Goal: Task Accomplishment & Management: Use online tool/utility

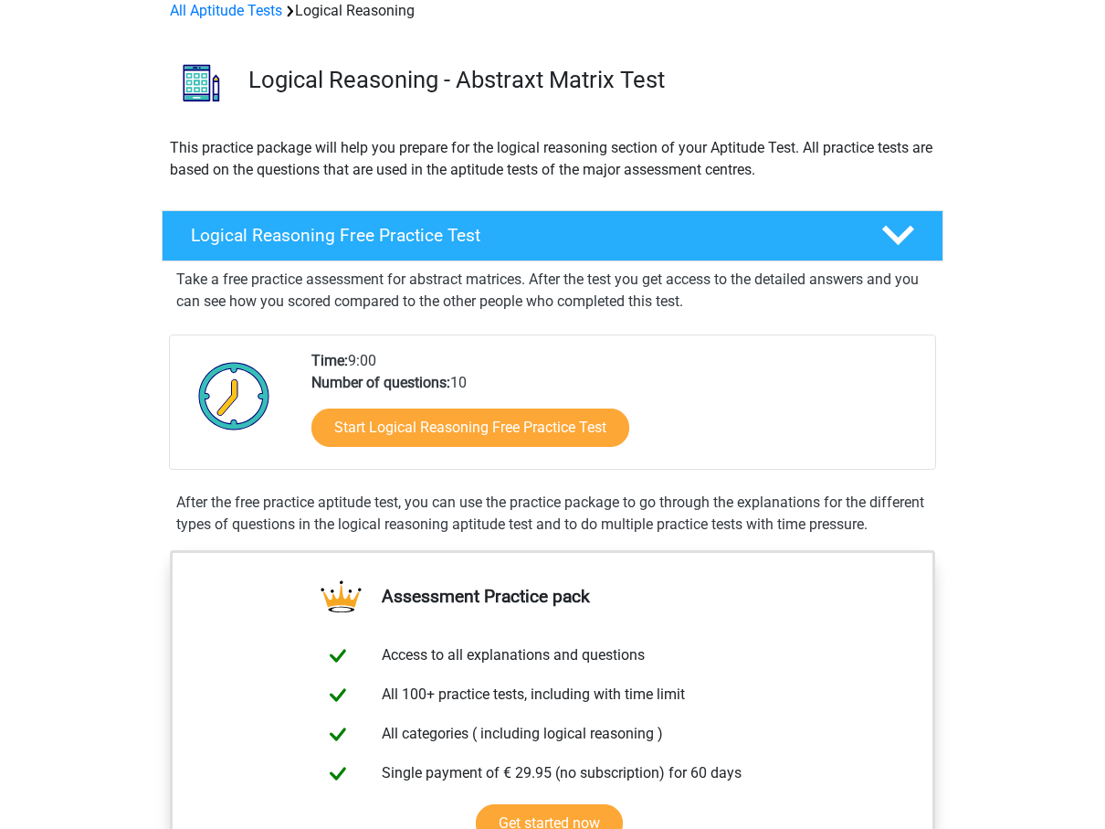
scroll to position [112, 0]
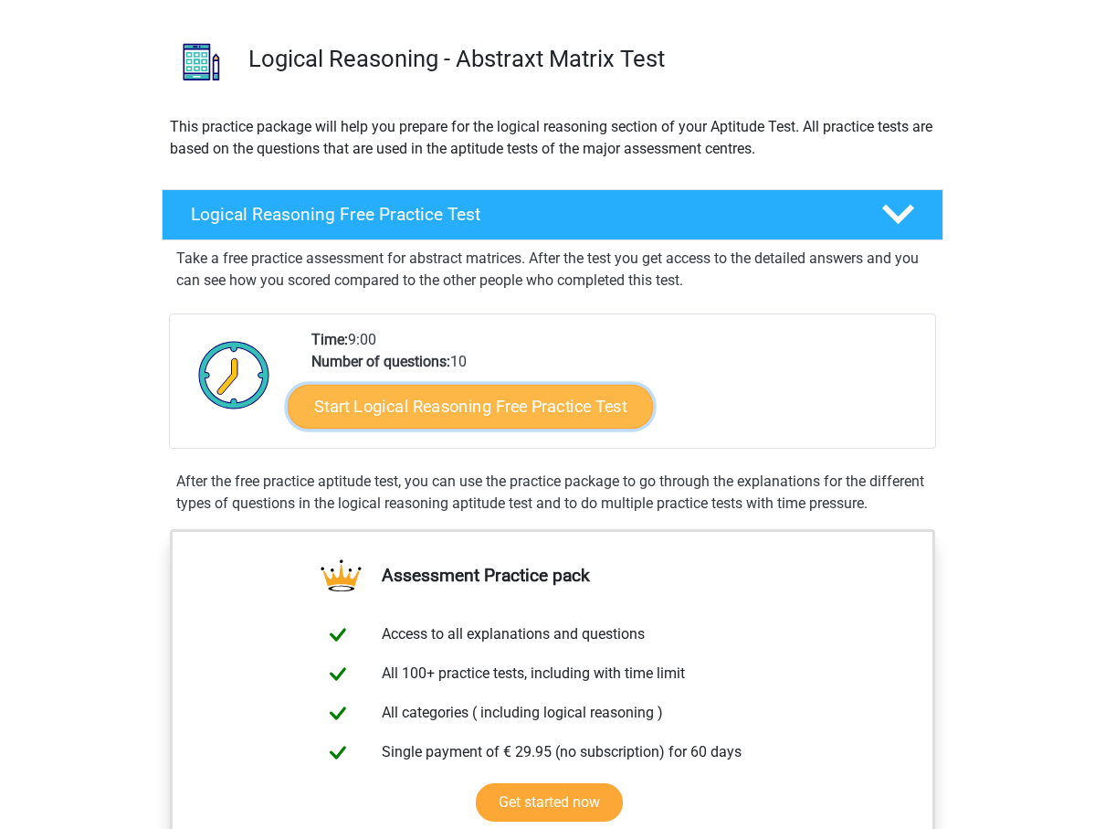
click at [482, 400] on link "Start Logical Reasoning Free Practice Test" at bounding box center [470, 406] width 365 height 44
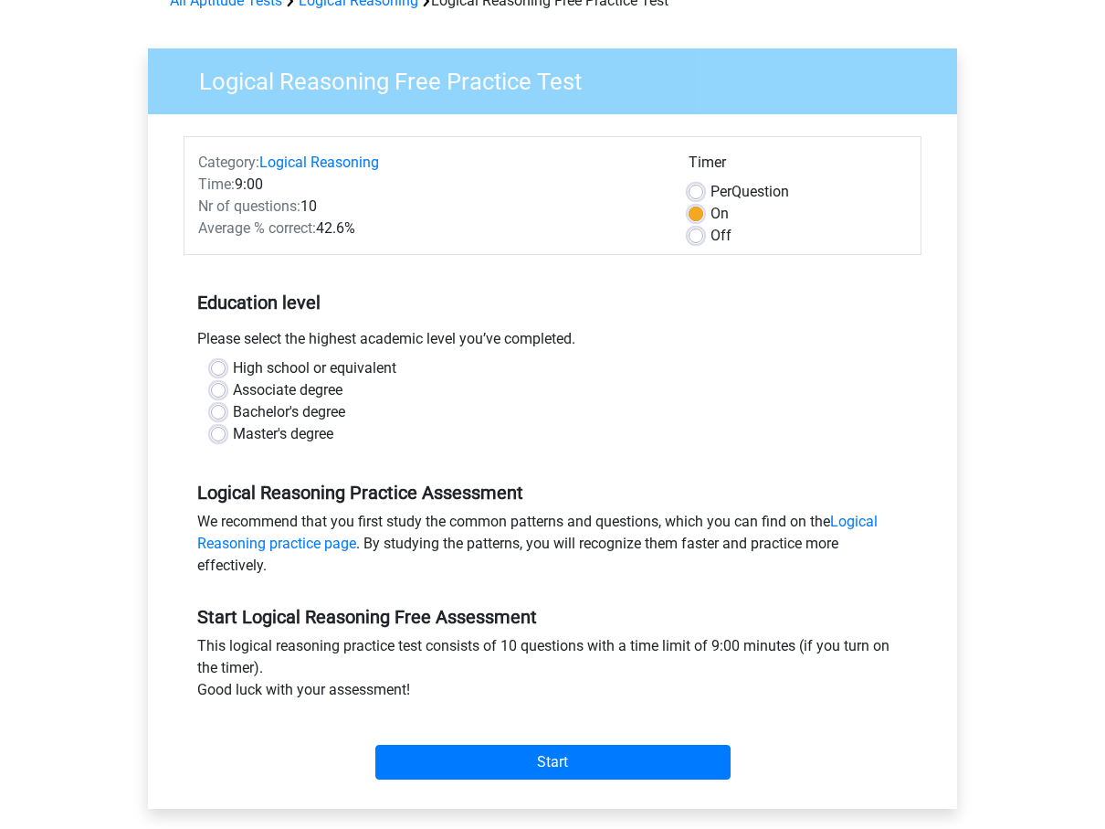
scroll to position [105, 0]
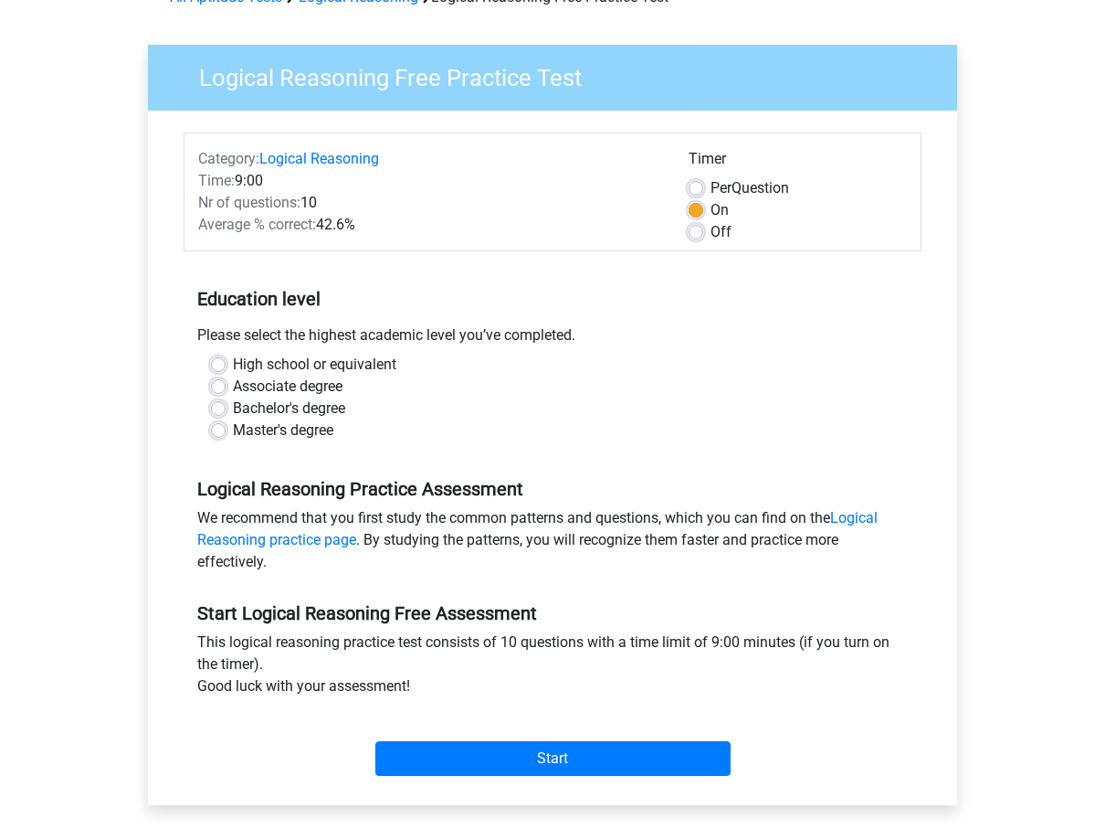
click at [237, 413] on label "Bachelor's degree" at bounding box center [289, 408] width 112 height 22
click at [226, 413] on input "Bachelor's degree" at bounding box center [218, 406] width 15 height 18
radio input "true"
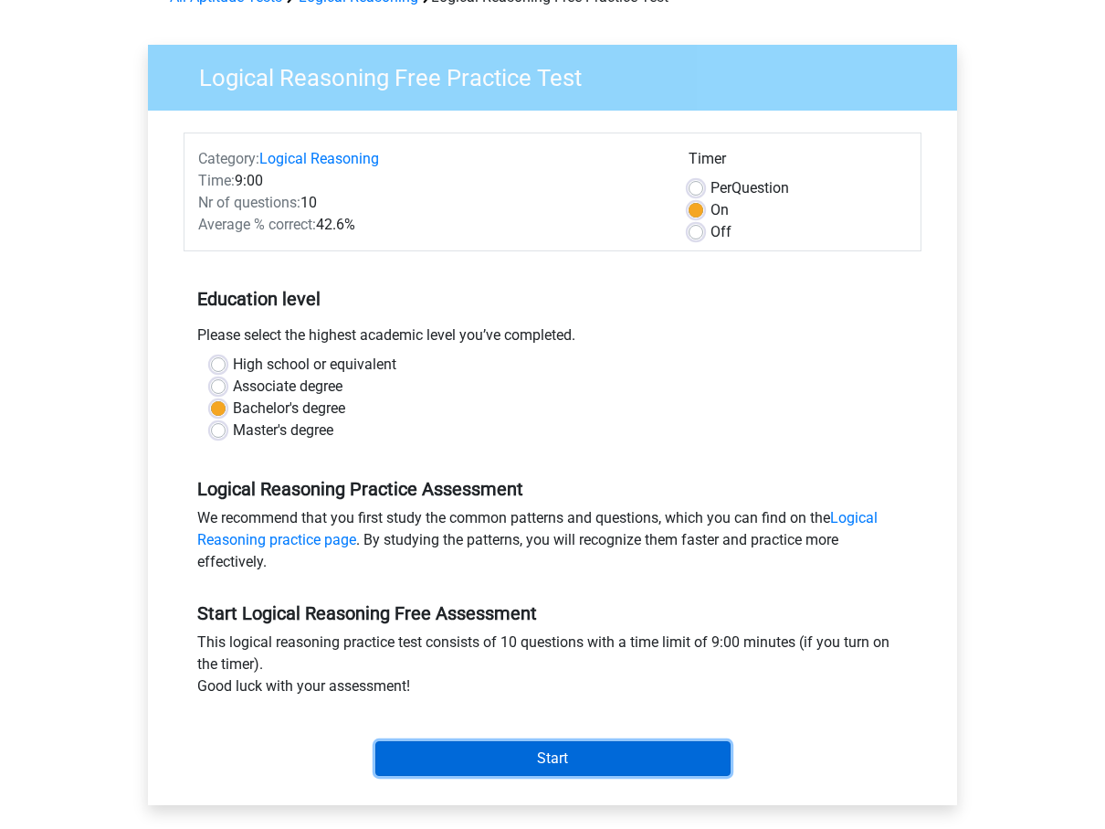
drag, startPoint x: 573, startPoint y: 755, endPoint x: 720, endPoint y: 312, distance: 466.8
click at [720, 312] on form "Category: Logical Reasoning Time: 9:00 Nr of questions: 10 Average % correct: 4…" at bounding box center [553, 457] width 738 height 650
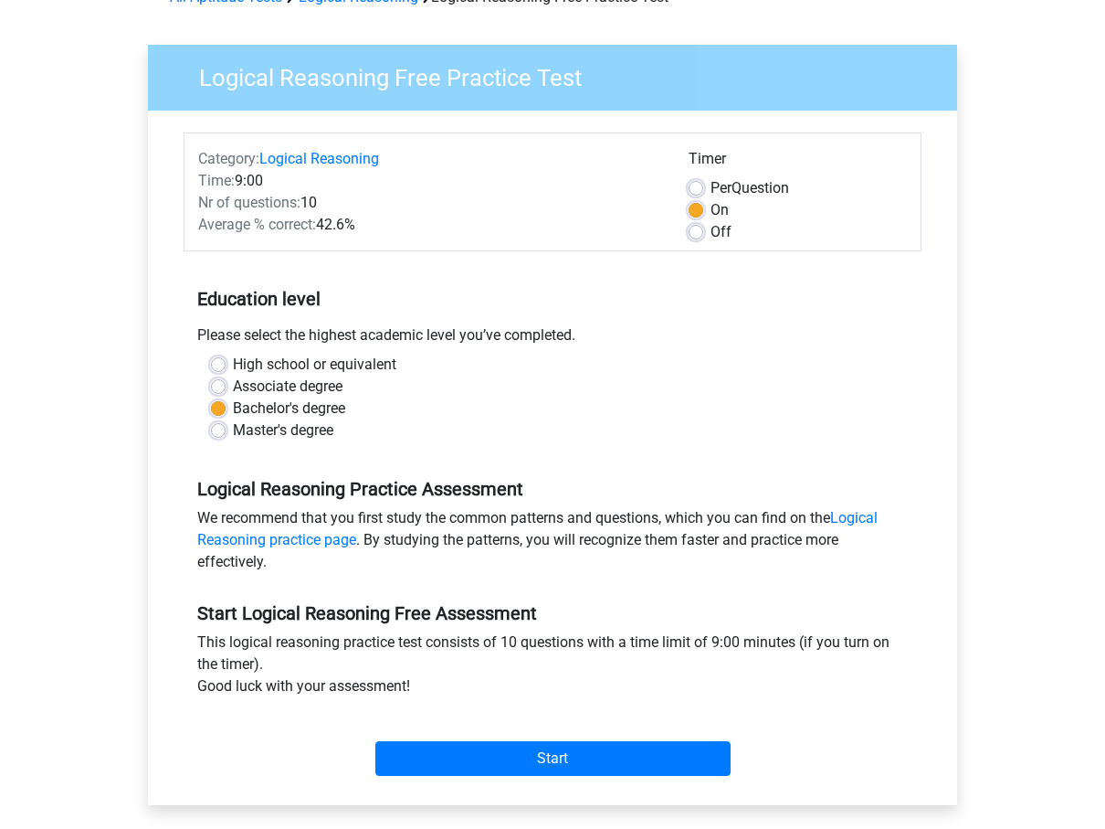
click at [709, 234] on div "Off" at bounding box center [798, 232] width 218 height 22
click at [711, 226] on label "Off" at bounding box center [721, 232] width 21 height 22
click at [697, 226] on input "Off" at bounding box center [696, 230] width 15 height 18
radio input "true"
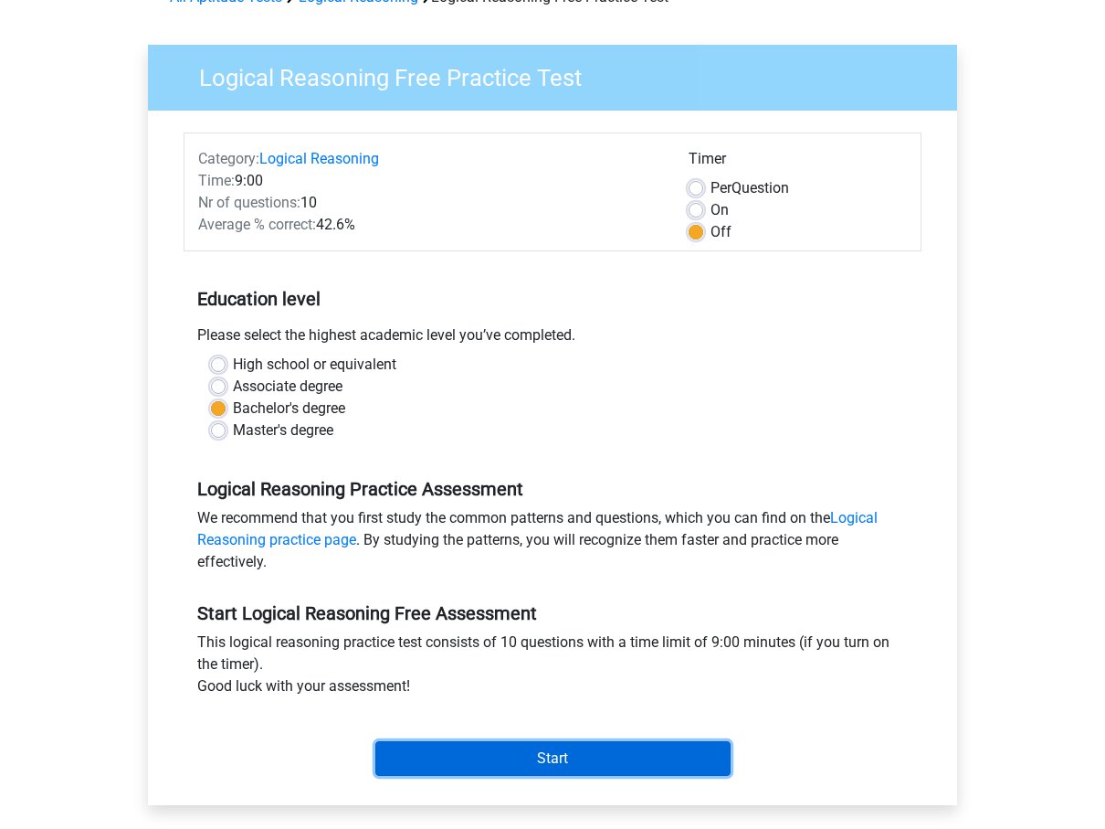
drag, startPoint x: 569, startPoint y: 752, endPoint x: 715, endPoint y: 296, distance: 478.7
click at [715, 296] on form "Category: Logical Reasoning Time: 9:00 Nr of questions: 10 Average % correct: 4…" at bounding box center [553, 457] width 738 height 650
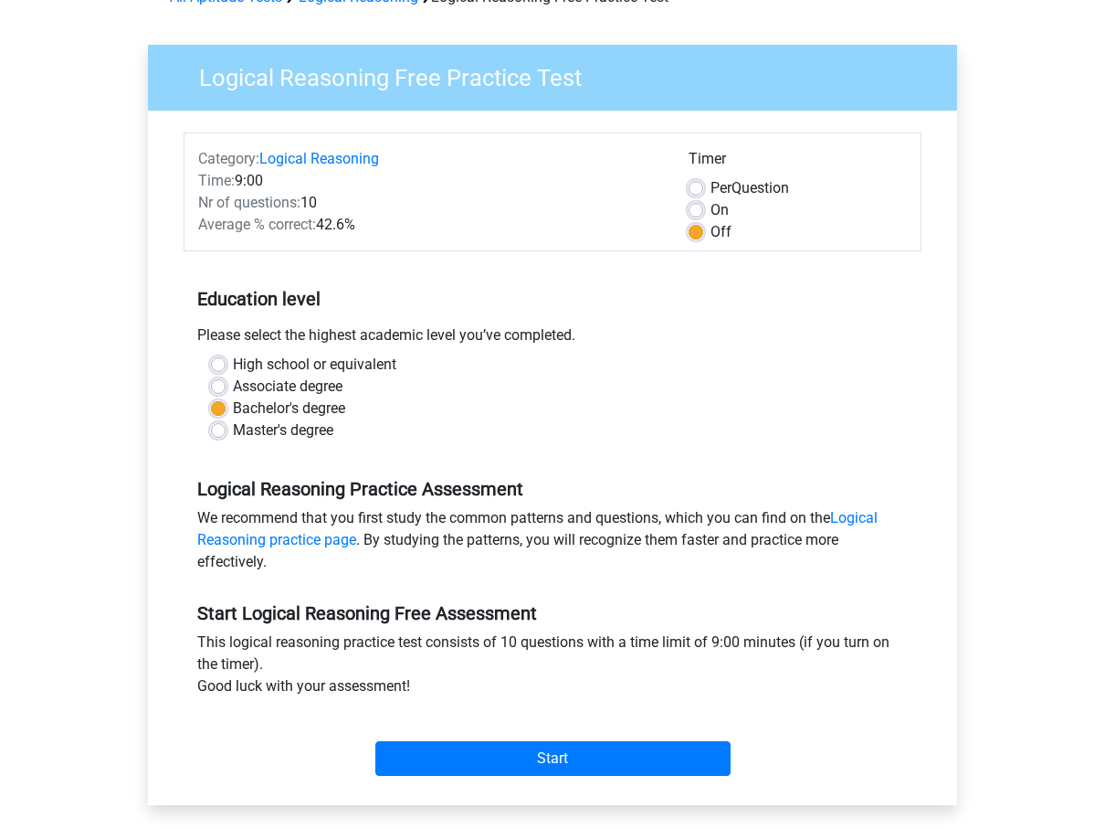
click at [711, 209] on label "On" at bounding box center [720, 210] width 18 height 22
click at [703, 209] on input "On" at bounding box center [696, 208] width 15 height 18
radio input "true"
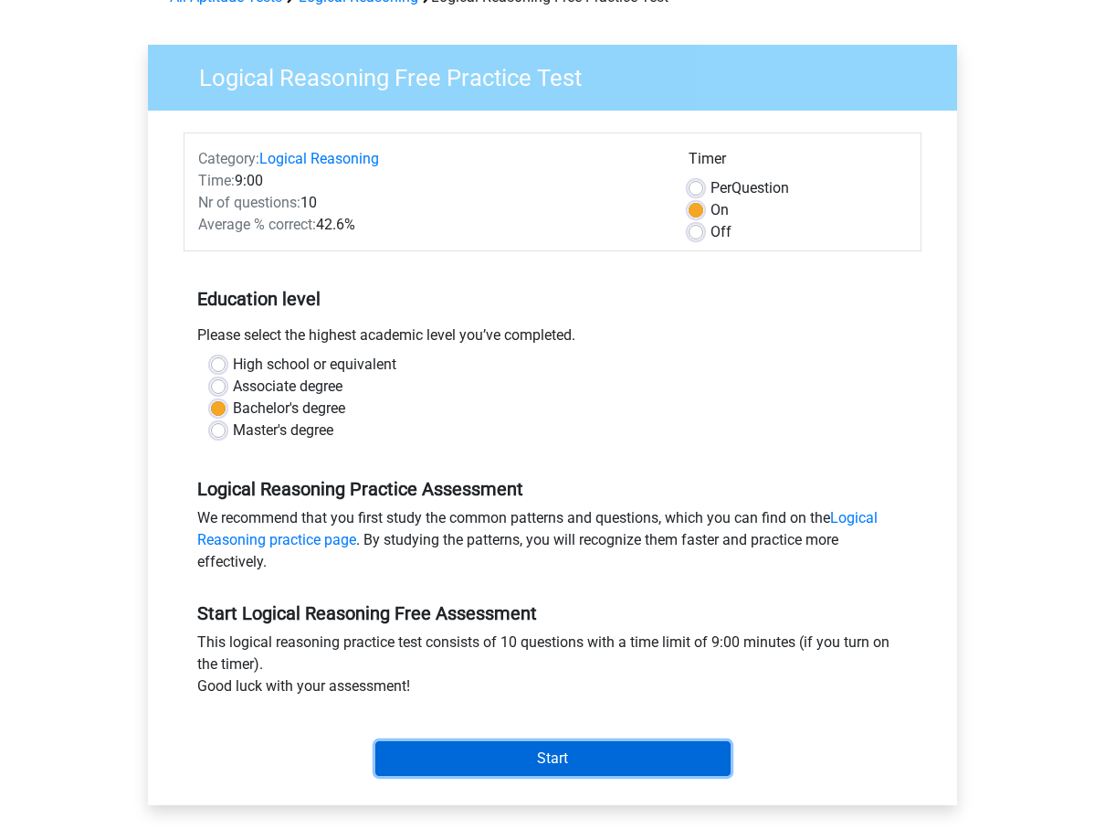
click at [553, 764] on input "Start" at bounding box center [552, 758] width 355 height 35
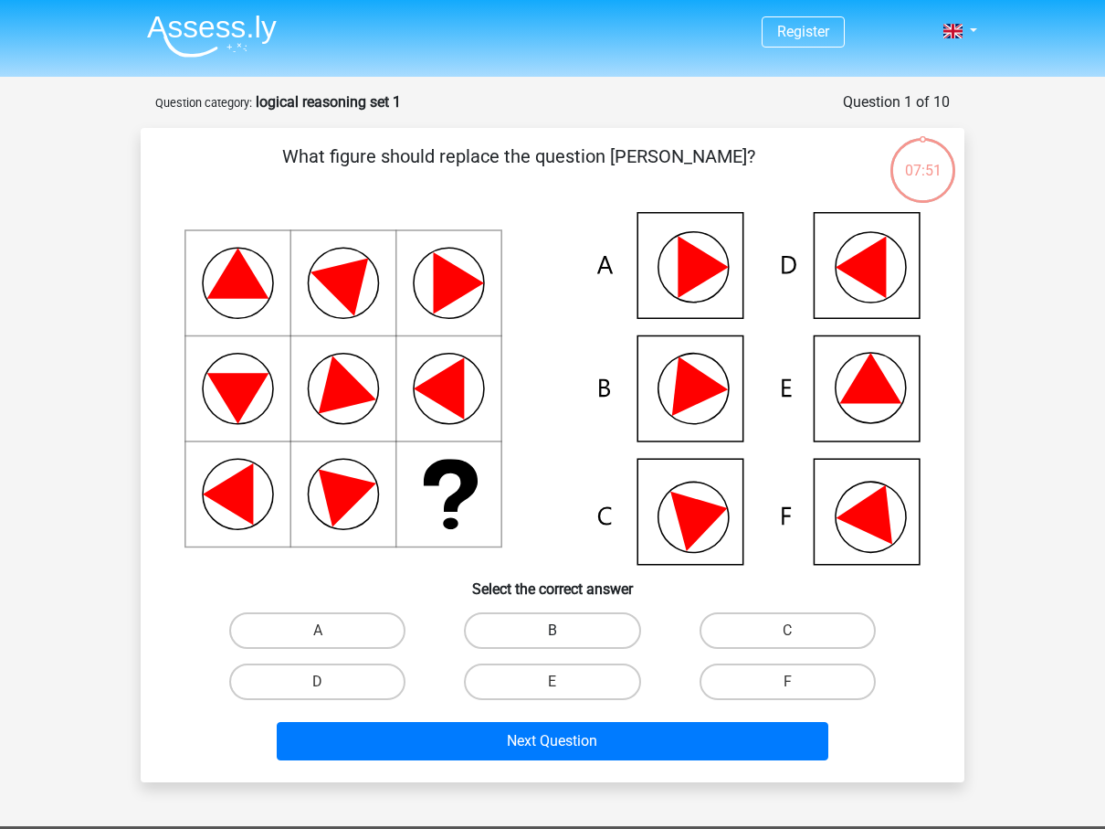
click at [571, 638] on label "B" at bounding box center [552, 630] width 176 height 37
click at [565, 638] on input "B" at bounding box center [559, 636] width 12 height 12
radio input "true"
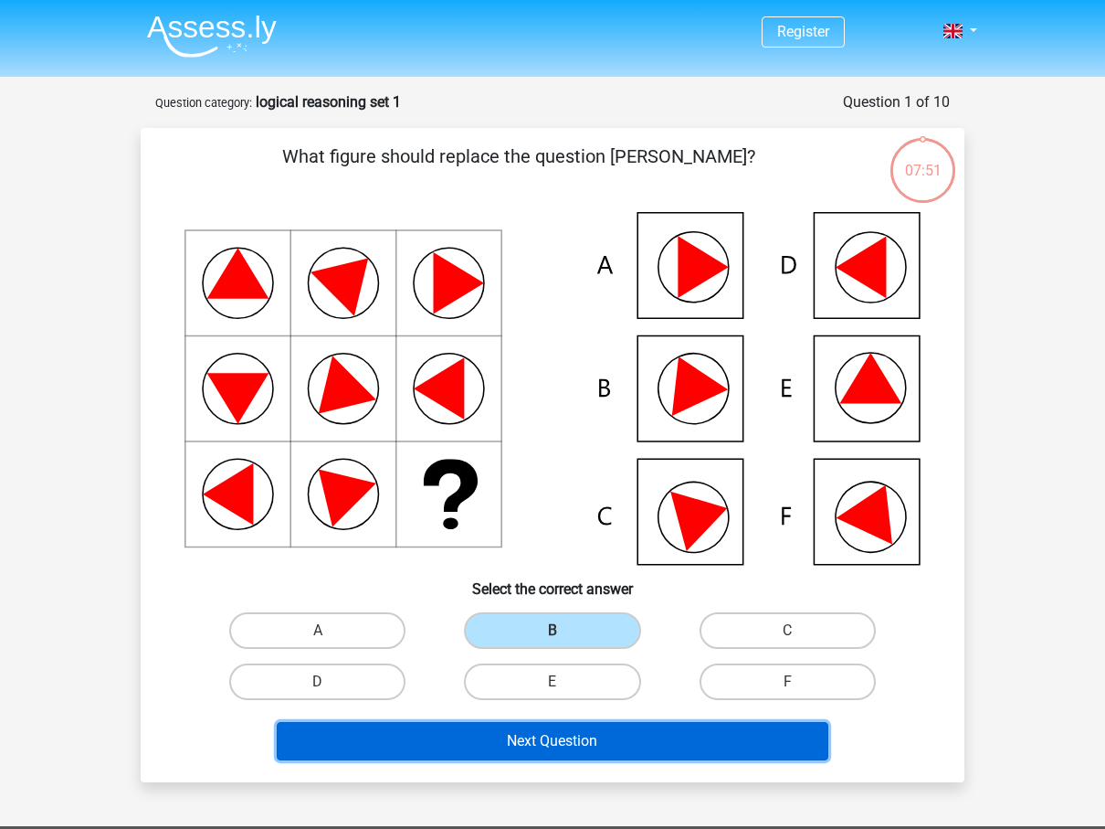
click at [575, 744] on button "Next Question" at bounding box center [553, 741] width 553 height 38
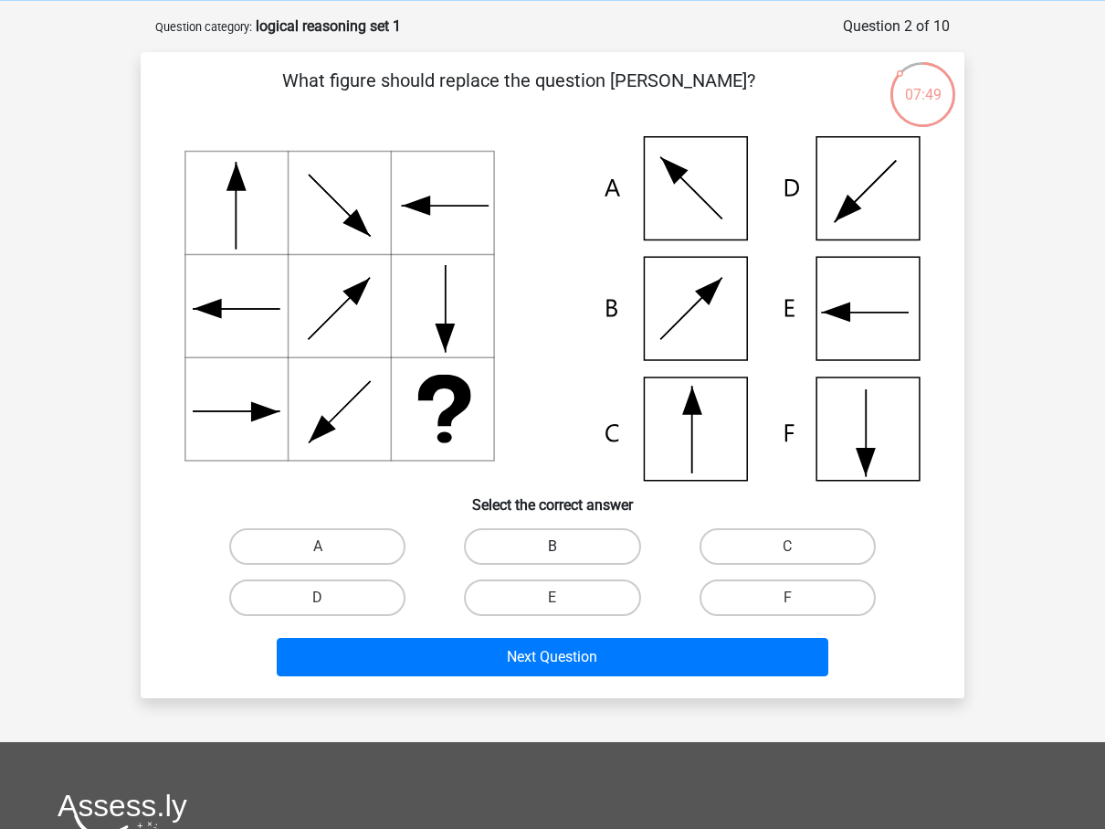
scroll to position [58, 0]
